Goal: Entertainment & Leisure: Consume media (video, audio)

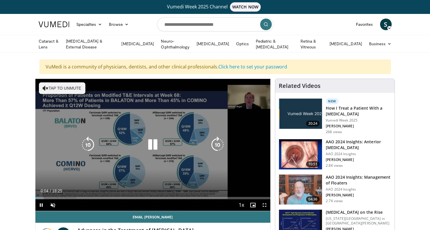
click at [72, 85] on button "Tap to unmute" at bounding box center [62, 89] width 46 height 12
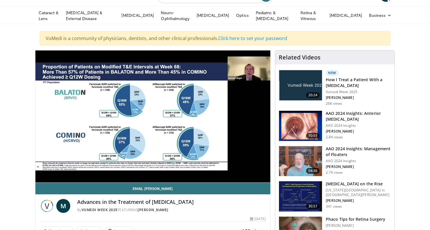
scroll to position [31, 0]
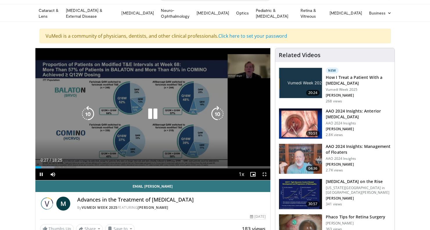
click at [217, 114] on icon "Video Player" at bounding box center [217, 114] width 16 height 16
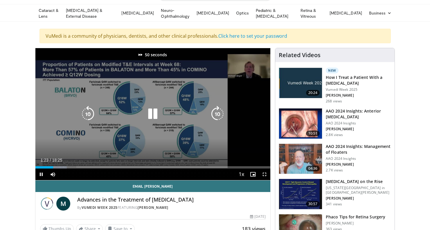
click at [217, 114] on icon "Video Player" at bounding box center [217, 114] width 16 height 16
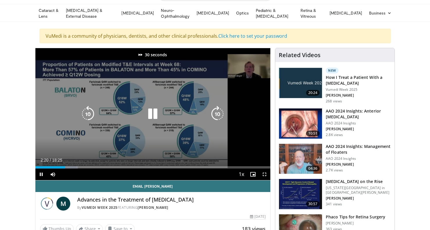
click at [217, 114] on icon "Video Player" at bounding box center [217, 114] width 16 height 16
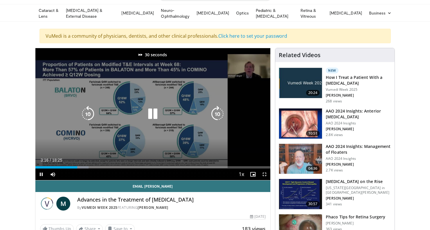
click at [217, 114] on icon "Video Player" at bounding box center [217, 114] width 16 height 16
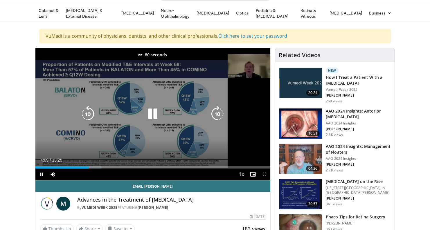
click at [217, 114] on icon "Video Player" at bounding box center [217, 114] width 16 height 16
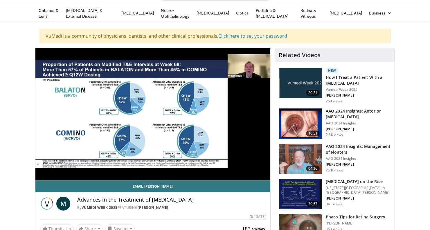
click at [217, 114] on div "110 seconds Tap to unmute" at bounding box center [152, 114] width 235 height 132
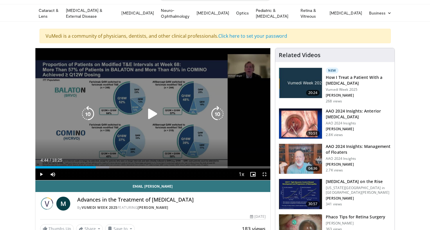
click at [88, 117] on icon "Video Player" at bounding box center [88, 114] width 16 height 16
click at [148, 116] on icon "Video Player" at bounding box center [153, 114] width 16 height 16
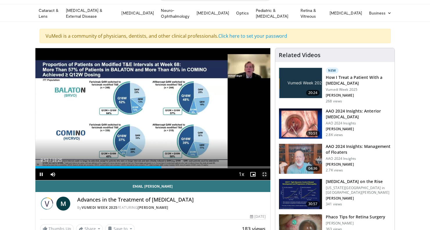
click at [265, 171] on span "Video Player" at bounding box center [265, 175] width 12 height 12
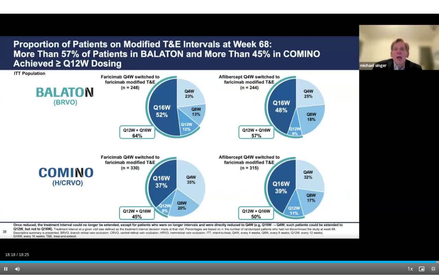
click at [430, 230] on span "Video Player" at bounding box center [434, 269] width 12 height 12
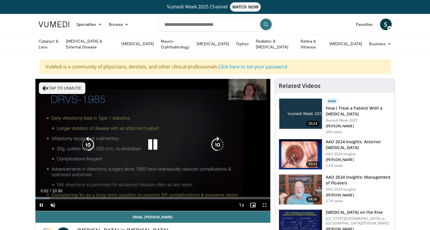
scroll to position [10, 0]
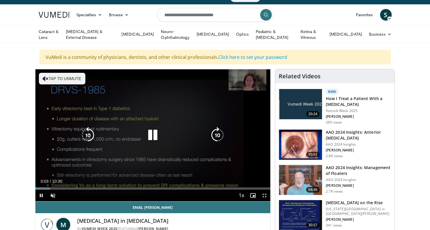
click at [79, 80] on button "Tap to unmute" at bounding box center [62, 79] width 46 height 12
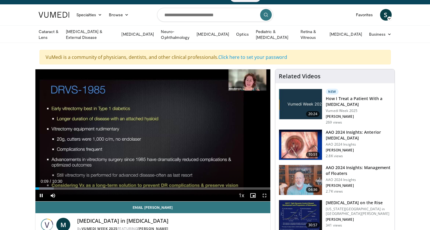
click at [138, 144] on div "10 seconds Tap to unmute" at bounding box center [152, 135] width 235 height 132
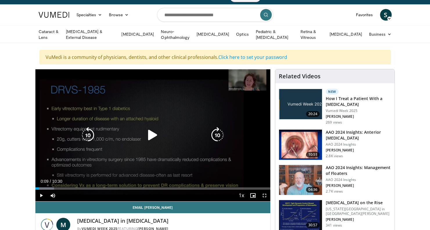
click at [153, 131] on icon "Video Player" at bounding box center [153, 135] width 16 height 16
click at [216, 133] on icon "Video Player" at bounding box center [217, 135] width 16 height 16
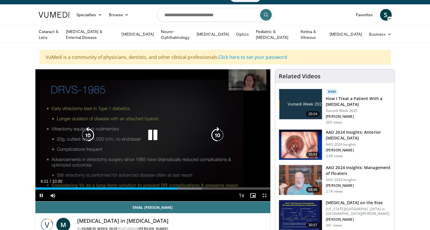
click at [92, 136] on icon "Video Player" at bounding box center [88, 135] width 16 height 16
click at [91, 136] on icon "Video Player" at bounding box center [88, 135] width 16 height 16
click at [90, 135] on icon "Video Player" at bounding box center [88, 135] width 16 height 16
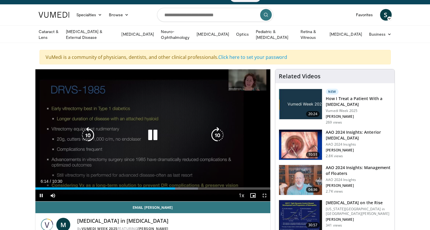
click at [89, 135] on icon "Video Player" at bounding box center [88, 135] width 16 height 16
click at [89, 134] on icon "Video Player" at bounding box center [88, 135] width 16 height 16
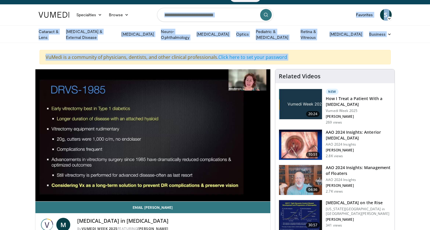
scroll to position [0, 0]
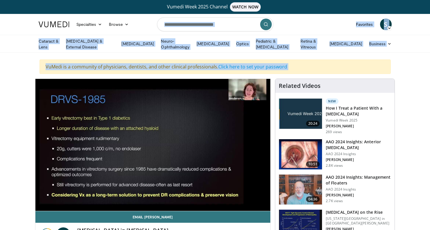
drag, startPoint x: 264, startPoint y: 154, endPoint x: 227, endPoint y: -19, distance: 177.1
click at [227, 0] on html "Vumedi Week 2025 Channel WATCH NOW Specialties Adult & Family Medicine Allergy,…" at bounding box center [215, 115] width 430 height 230
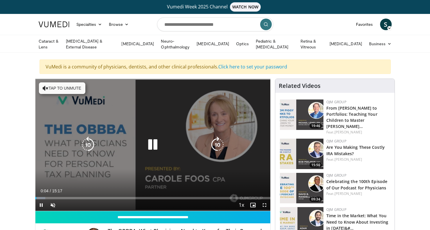
click at [74, 88] on button "Tap to unmute" at bounding box center [62, 89] width 46 height 12
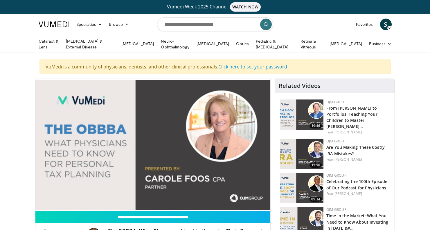
click at [215, 142] on div "10 seconds Tap to unmute" at bounding box center [152, 145] width 235 height 132
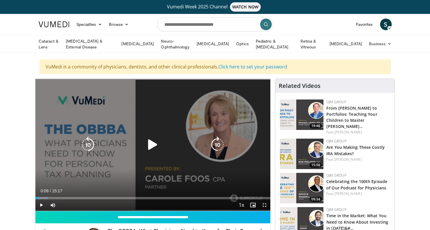
click at [170, 125] on div "10 seconds Tap to unmute" at bounding box center [152, 145] width 235 height 132
click at [214, 147] on icon "Video Player" at bounding box center [217, 145] width 16 height 16
click at [216, 146] on icon "Video Player" at bounding box center [217, 145] width 16 height 16
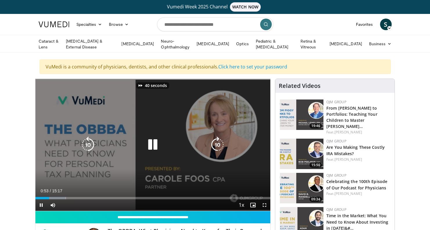
click at [216, 146] on icon "Video Player" at bounding box center [217, 145] width 16 height 16
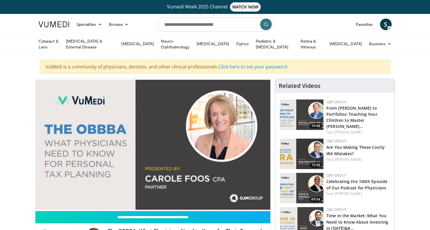
click at [216, 146] on div "60 seconds Tap to unmute" at bounding box center [152, 145] width 235 height 132
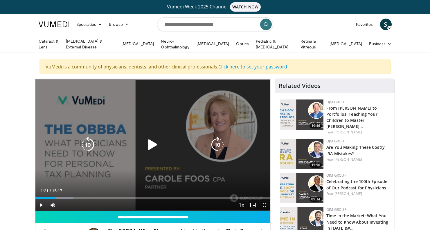
click at [219, 148] on icon "Video Player" at bounding box center [217, 145] width 16 height 16
click at [219, 146] on icon "Video Player" at bounding box center [217, 145] width 16 height 16
click at [215, 145] on icon "Video Player" at bounding box center [217, 145] width 16 height 16
click at [216, 145] on icon "Video Player" at bounding box center [217, 145] width 16 height 16
click at [218, 144] on icon "Video Player" at bounding box center [217, 145] width 16 height 16
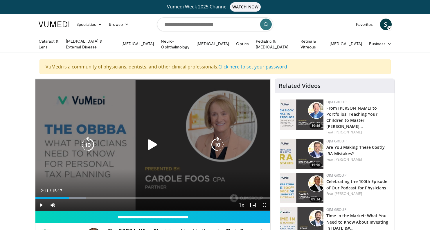
click at [214, 138] on icon "Video Player" at bounding box center [217, 145] width 16 height 16
click at [216, 141] on icon "Video Player" at bounding box center [217, 145] width 16 height 16
click at [156, 146] on icon "Video Player" at bounding box center [153, 145] width 16 height 16
click at [221, 142] on icon "Video Player" at bounding box center [217, 145] width 16 height 16
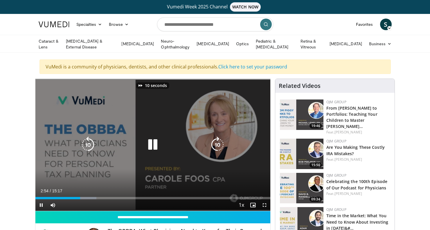
click at [221, 142] on icon "Video Player" at bounding box center [217, 145] width 16 height 16
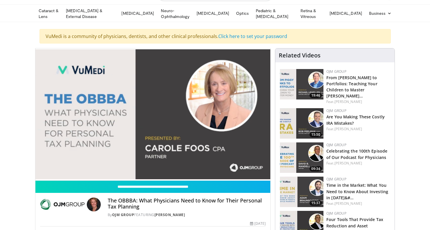
scroll to position [31, 0]
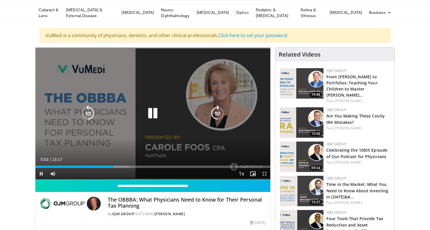
click at [218, 115] on icon "Video Player" at bounding box center [217, 113] width 16 height 16
click at [218, 115] on div "10 seconds Tap to unmute" at bounding box center [152, 114] width 235 height 132
click at [218, 115] on icon "Video Player" at bounding box center [217, 113] width 16 height 16
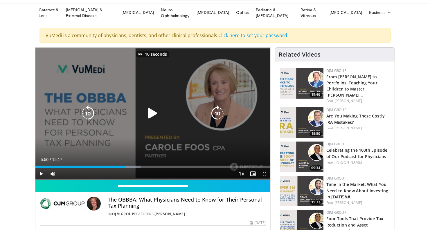
click at [151, 110] on icon "Video Player" at bounding box center [153, 113] width 16 height 16
click at [219, 116] on icon "Video Player" at bounding box center [217, 113] width 16 height 16
click at [154, 116] on icon "Video Player" at bounding box center [153, 113] width 16 height 16
click at [219, 114] on icon "Video Player" at bounding box center [217, 113] width 16 height 16
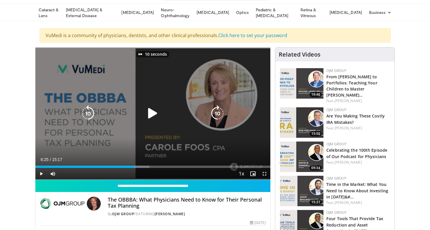
click at [218, 115] on icon "Video Player" at bounding box center [217, 113] width 16 height 16
click at [149, 109] on icon "Video Player" at bounding box center [153, 113] width 16 height 16
click at [216, 108] on icon "Video Player" at bounding box center [217, 113] width 16 height 16
click at [216, 109] on icon "Video Player" at bounding box center [217, 113] width 16 height 16
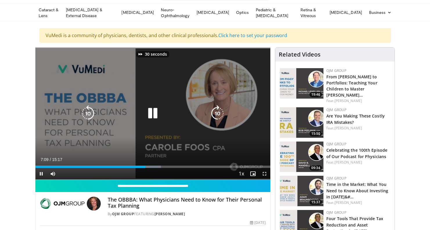
click at [216, 109] on icon "Video Player" at bounding box center [217, 113] width 16 height 16
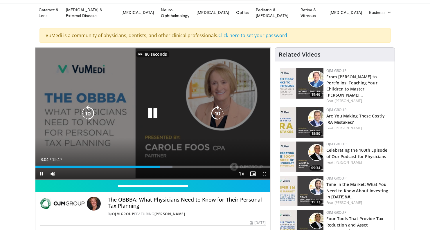
click at [216, 109] on icon "Video Player" at bounding box center [217, 113] width 16 height 16
click at [217, 115] on icon "Video Player" at bounding box center [217, 113] width 16 height 16
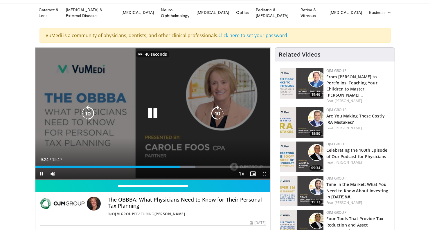
click at [217, 114] on icon "Video Player" at bounding box center [217, 113] width 16 height 16
click at [201, 110] on div "10 seconds Tap to unmute" at bounding box center [152, 114] width 235 height 132
click at [210, 110] on icon "Video Player" at bounding box center [217, 113] width 16 height 16
click at [213, 111] on icon "Video Player" at bounding box center [217, 113] width 16 height 16
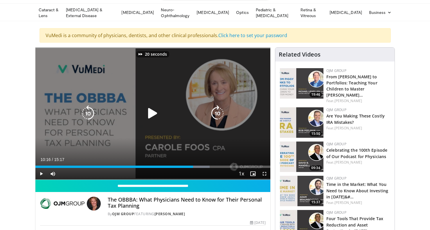
click at [151, 115] on icon "Video Player" at bounding box center [153, 113] width 16 height 16
click at [224, 117] on icon "Video Player" at bounding box center [217, 113] width 16 height 16
click at [219, 113] on icon "Video Player" at bounding box center [217, 113] width 16 height 16
click at [216, 111] on icon "Video Player" at bounding box center [217, 113] width 16 height 16
click at [213, 110] on icon "Video Player" at bounding box center [217, 113] width 16 height 16
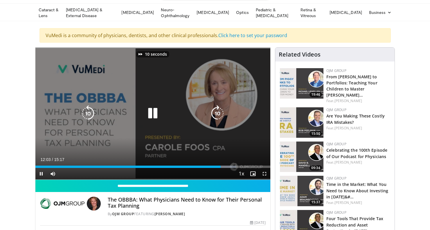
click at [217, 111] on icon "Video Player" at bounding box center [217, 113] width 16 height 16
click at [219, 111] on icon "Video Player" at bounding box center [217, 113] width 16 height 16
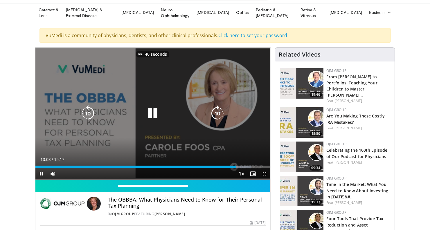
click at [215, 114] on icon "Video Player" at bounding box center [217, 113] width 16 height 16
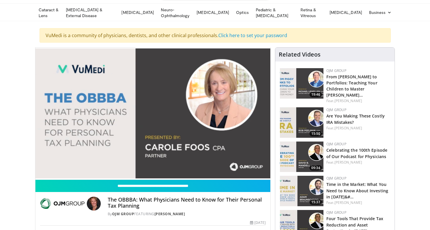
click at [215, 114] on div "10 seconds Tap to unmute" at bounding box center [152, 114] width 235 height 132
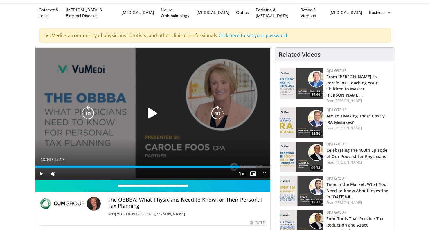
click at [147, 109] on icon "Video Player" at bounding box center [153, 113] width 16 height 16
click at [218, 103] on div "10 seconds Tap to unmute" at bounding box center [152, 114] width 235 height 132
